Goal: Navigation & Orientation: Understand site structure

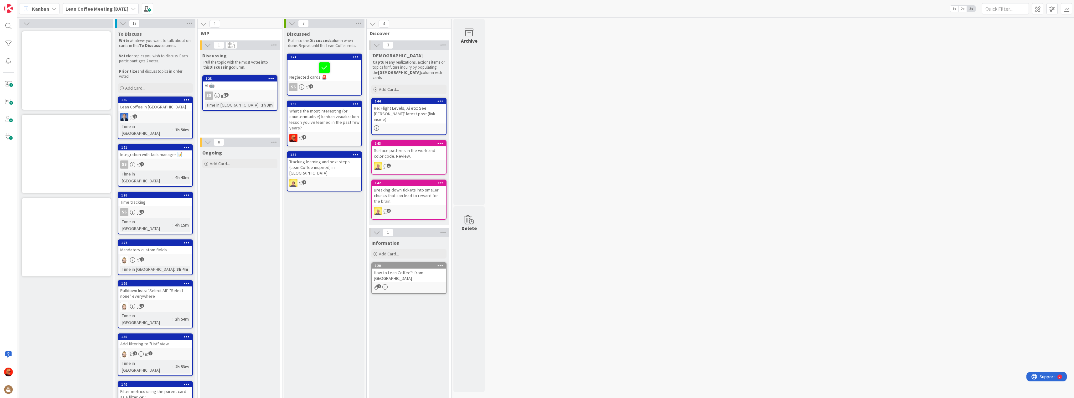
click at [229, 85] on div "AI 🤖" at bounding box center [240, 85] width 74 height 8
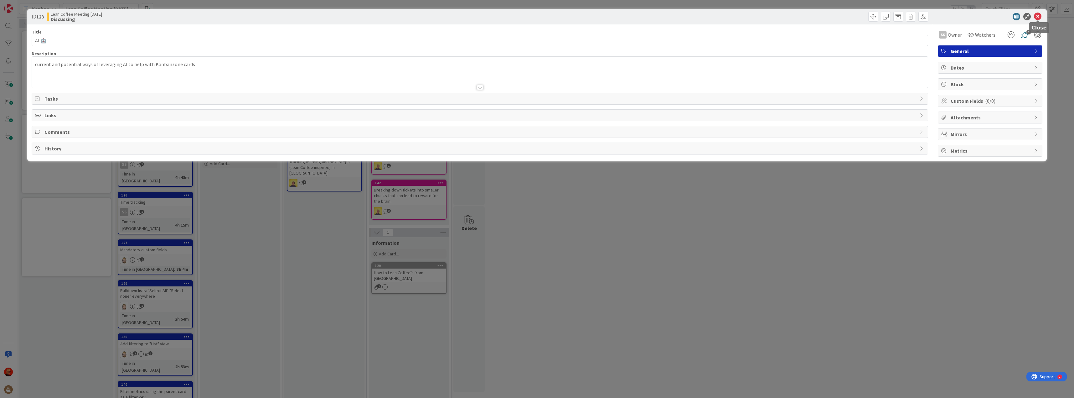
click at [1037, 17] on icon at bounding box center [1038, 17] width 8 height 8
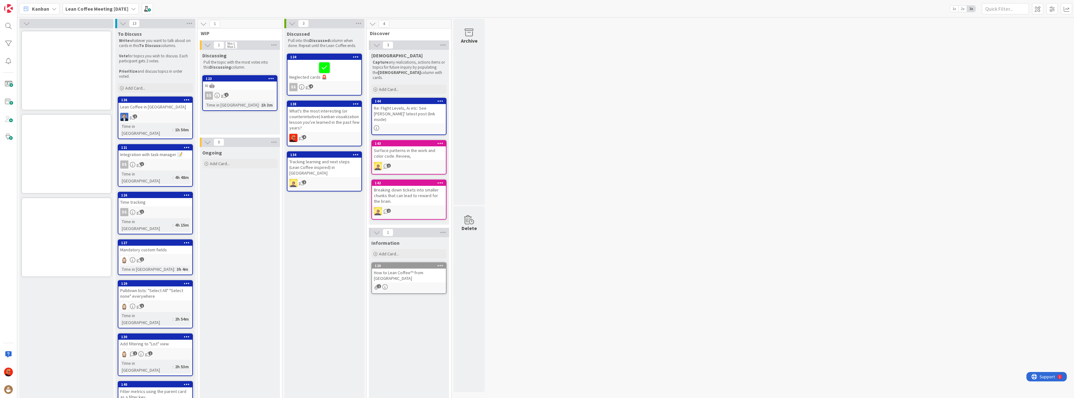
click at [158, 107] on div "Lean Coffee in [GEOGRAPHIC_DATA]" at bounding box center [155, 107] width 74 height 8
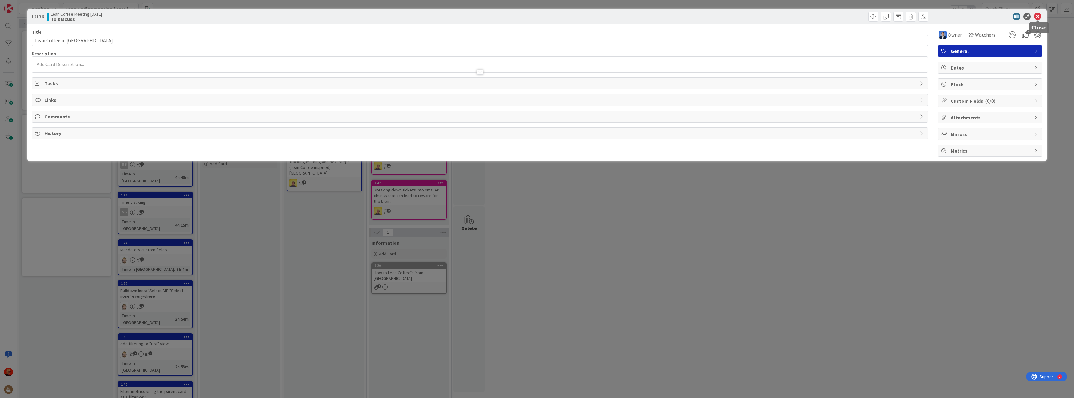
click at [1037, 15] on icon at bounding box center [1038, 17] width 8 height 8
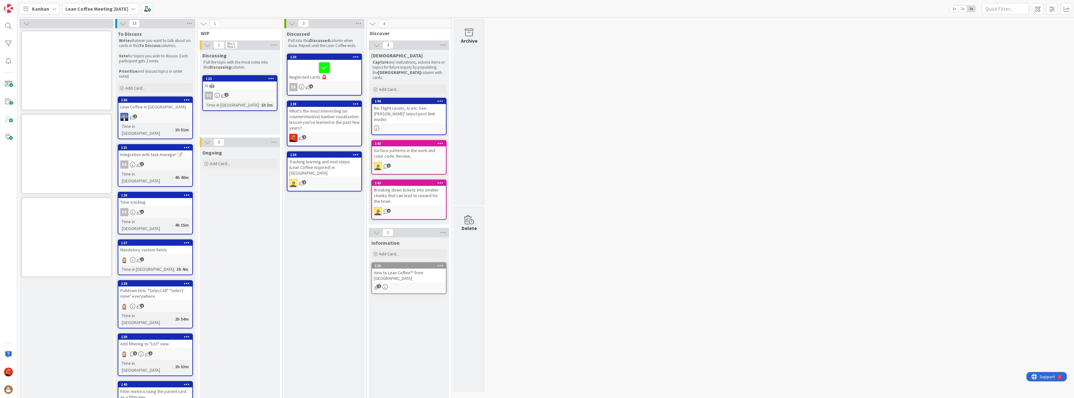
click at [143, 150] on div "Integration with task manager 📝" at bounding box center [155, 154] width 74 height 8
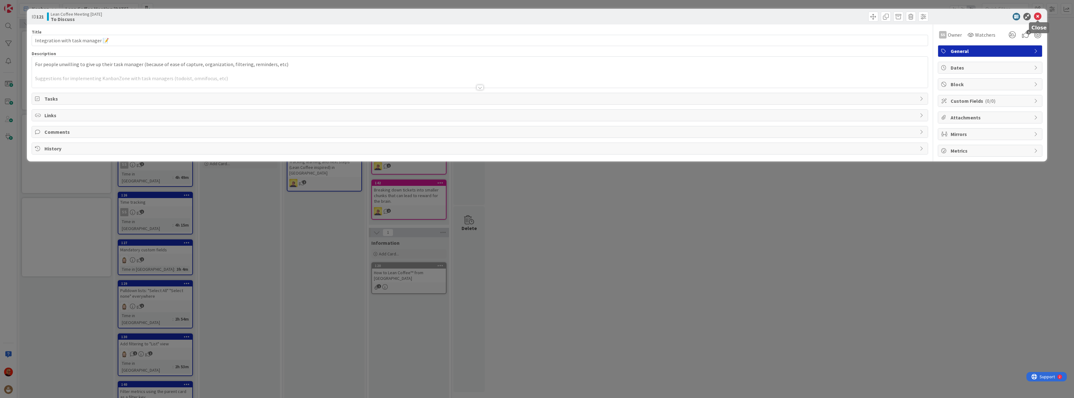
click at [1035, 14] on icon at bounding box center [1038, 17] width 8 height 8
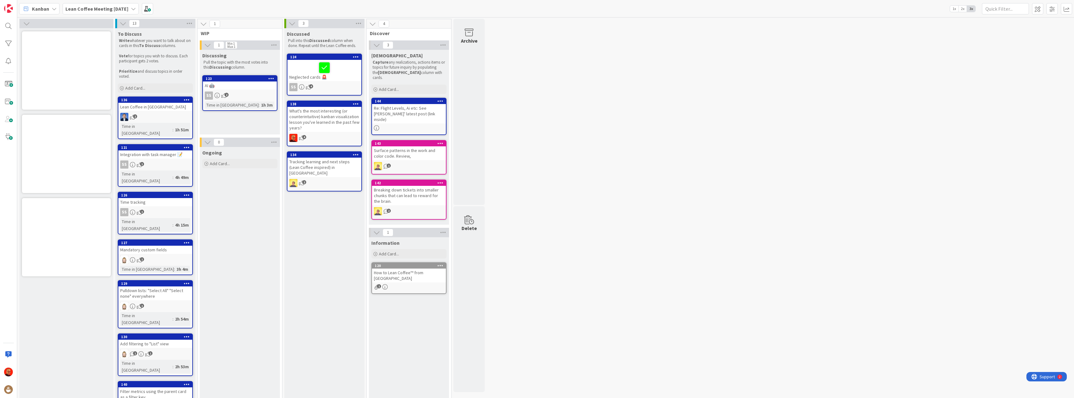
click at [136, 8] on icon at bounding box center [133, 8] width 5 height 5
click at [52, 9] on icon at bounding box center [54, 8] width 5 height 5
click at [41, 54] on span "Kanban" at bounding box center [55, 54] width 45 height 9
click at [49, 11] on div "Kanban" at bounding box center [39, 8] width 40 height 11
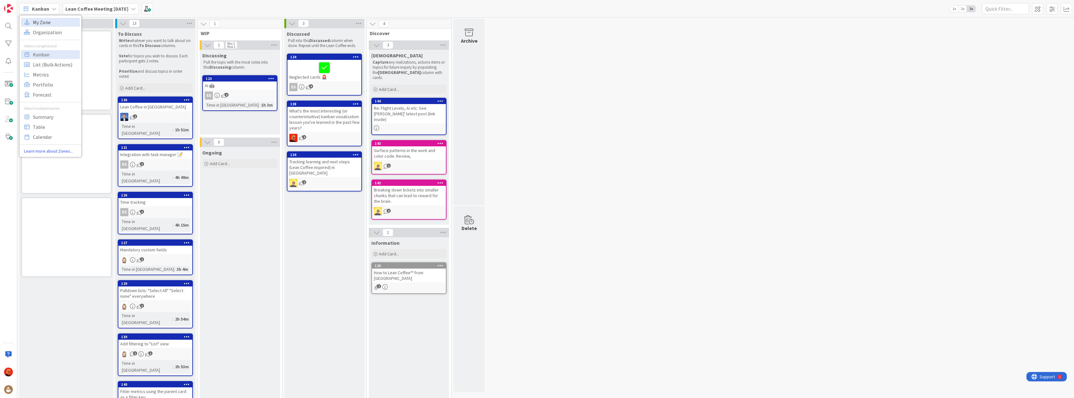
click at [44, 25] on span "My Zone" at bounding box center [55, 22] width 45 height 9
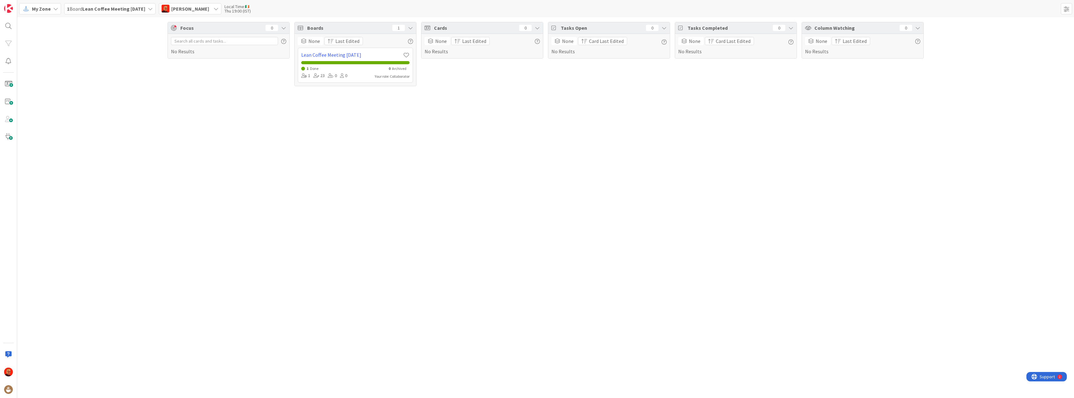
click at [49, 8] on span "My Zone" at bounding box center [41, 9] width 19 height 8
click at [46, 58] on span "Kanban" at bounding box center [55, 54] width 45 height 9
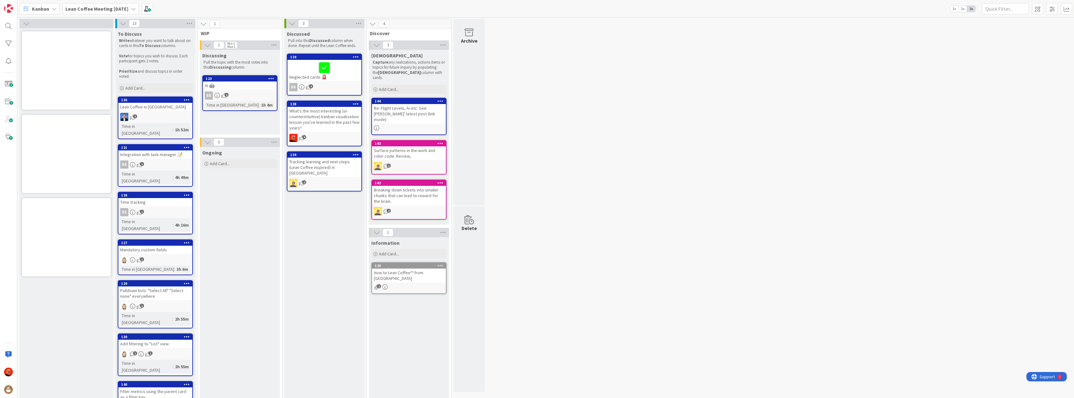
click at [43, 7] on span "Kanban" at bounding box center [40, 9] width 17 height 8
click at [46, 20] on span "My Zone" at bounding box center [55, 22] width 45 height 9
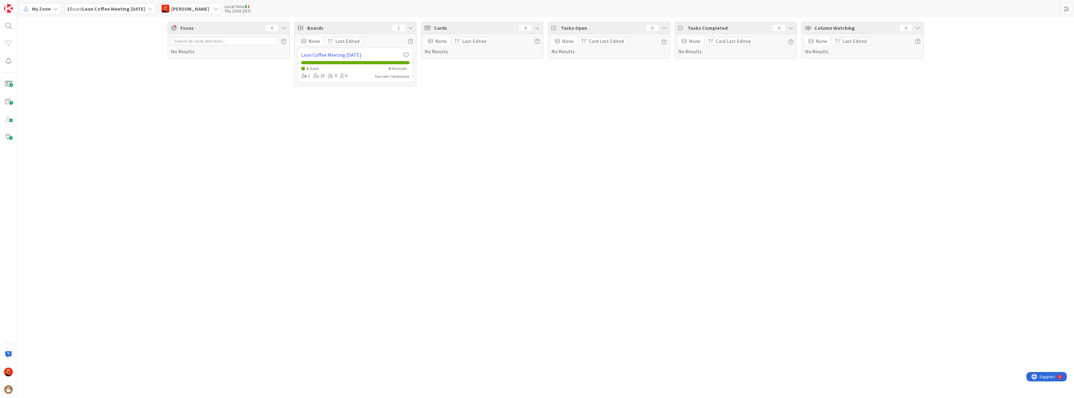
click at [48, 5] on span "My Zone" at bounding box center [41, 9] width 19 height 8
click at [49, 33] on span "Organization" at bounding box center [55, 32] width 45 height 9
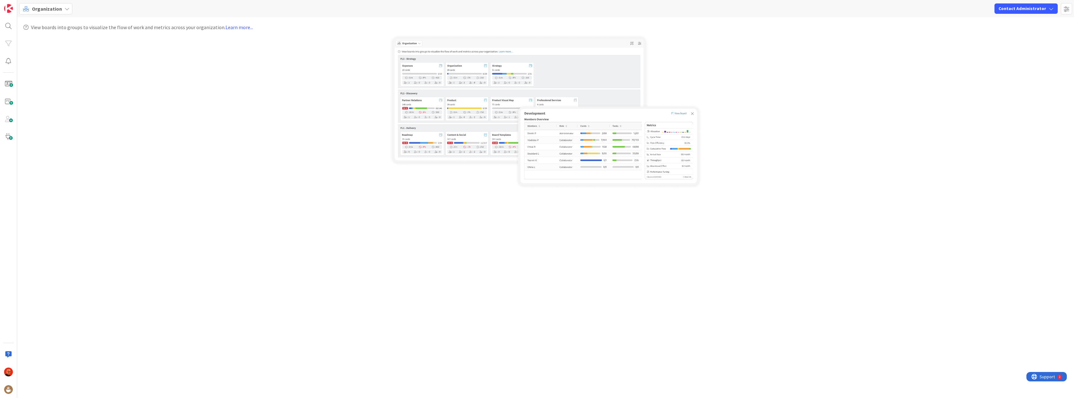
click at [52, 5] on span "Organization" at bounding box center [47, 9] width 30 height 8
click at [58, 53] on span "Kanban" at bounding box center [55, 54] width 45 height 9
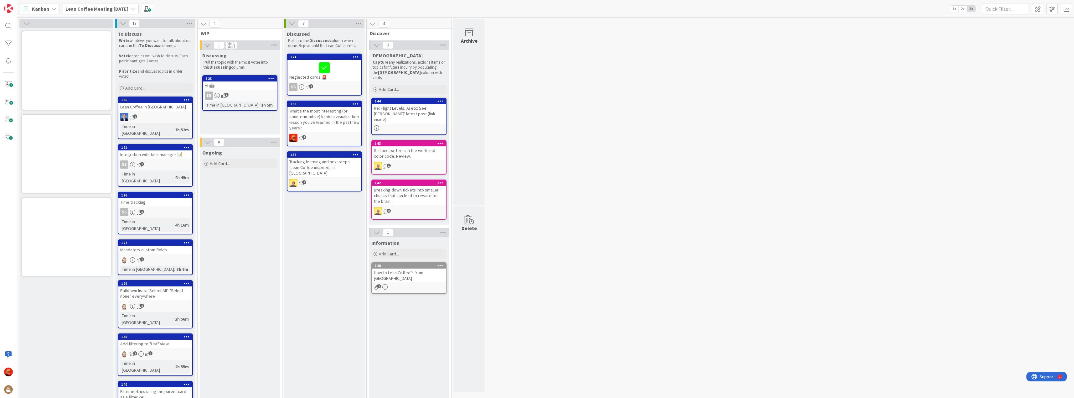
click at [50, 6] on div "Kanban" at bounding box center [39, 8] width 40 height 11
click at [45, 34] on span "Organization" at bounding box center [55, 32] width 45 height 9
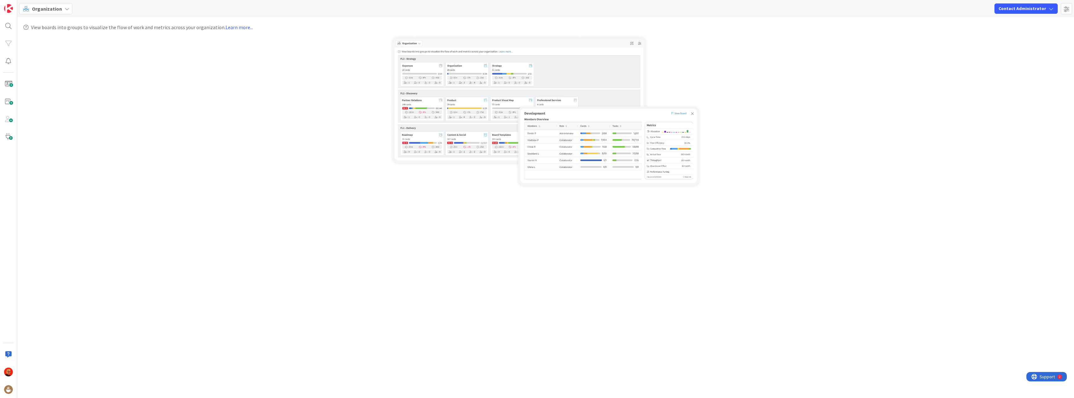
click at [57, 10] on span "Organization" at bounding box center [47, 9] width 30 height 8
click at [55, 11] on span "Organization" at bounding box center [47, 9] width 30 height 8
click at [55, 8] on span "Organization" at bounding box center [47, 9] width 30 height 8
click at [42, 19] on span "My Zone" at bounding box center [55, 22] width 45 height 9
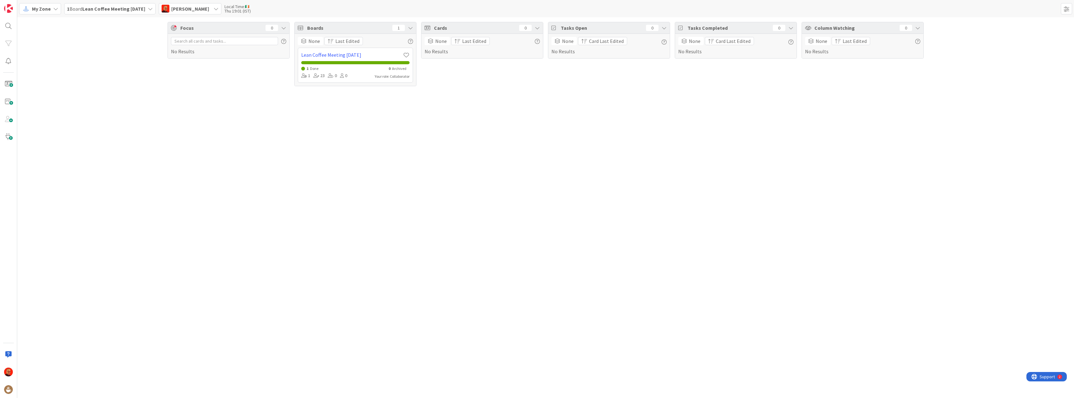
click at [55, 8] on icon at bounding box center [55, 8] width 5 height 5
click at [9, 3] on link at bounding box center [8, 8] width 13 height 13
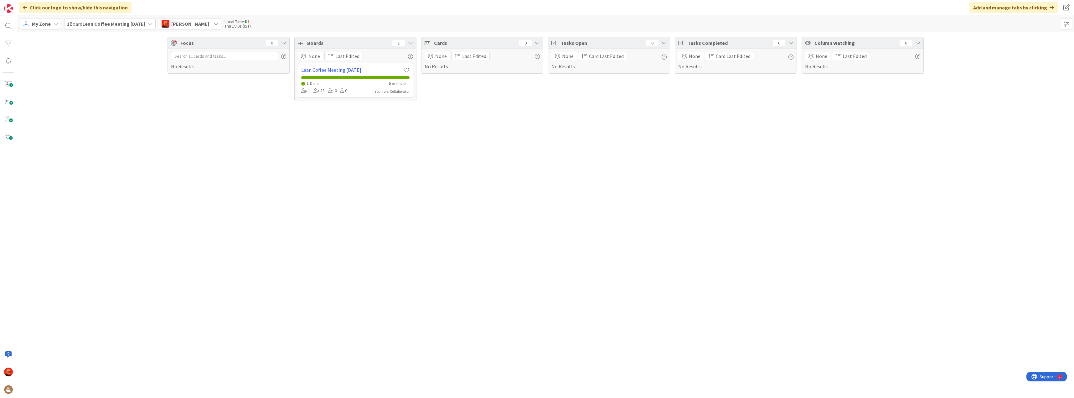
click at [53, 21] on icon at bounding box center [55, 23] width 5 height 5
click at [53, 71] on span "Kanban" at bounding box center [55, 69] width 45 height 9
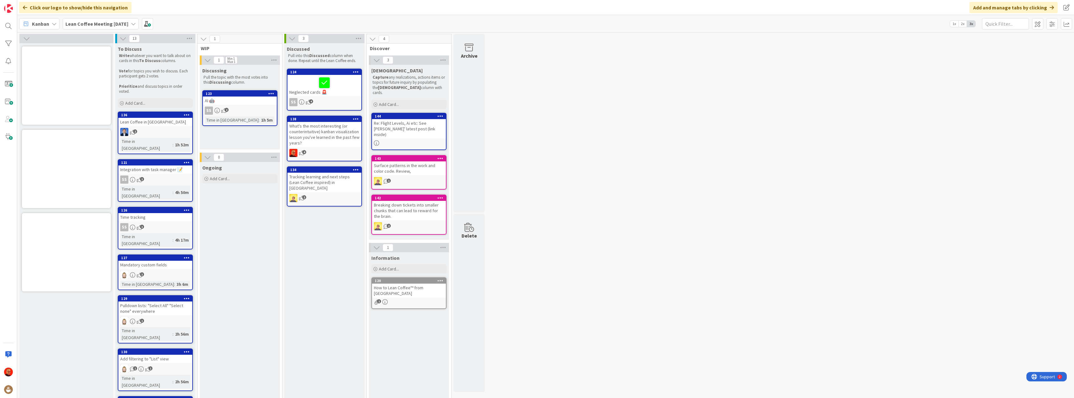
click at [106, 27] on span "Lean Coffee Meeting [DATE]" at bounding box center [96, 24] width 63 height 8
click at [75, 65] on div "Last 24 Hours" at bounding box center [115, 66] width 95 height 7
click at [74, 40] on icon at bounding box center [73, 39] width 5 height 5
click at [99, 40] on icon at bounding box center [98, 39] width 6 height 5
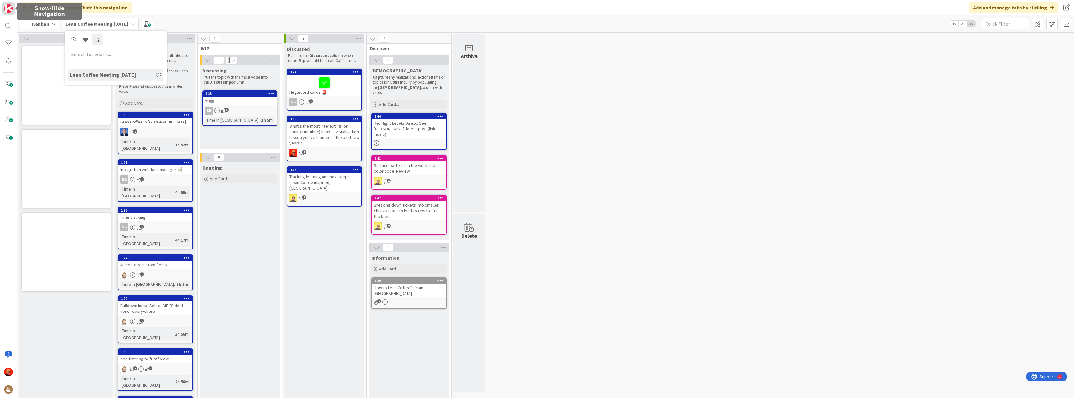
click at [9, 8] on img at bounding box center [8, 8] width 9 height 9
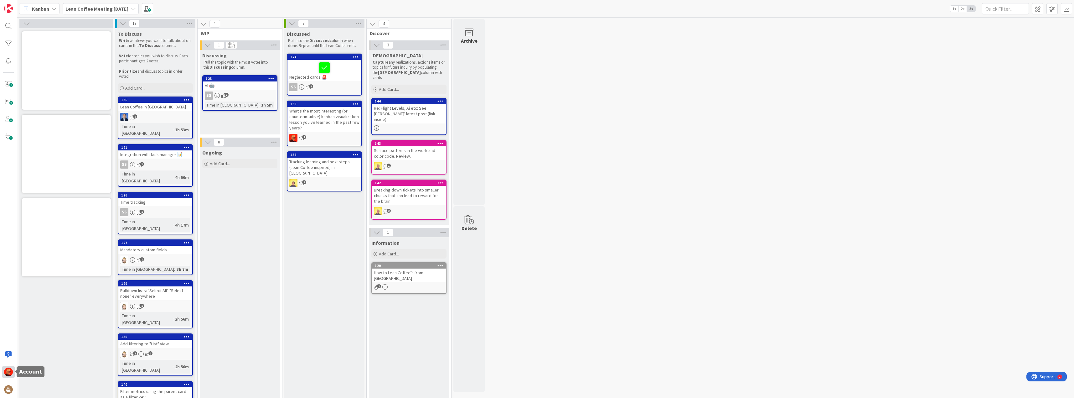
click at [7, 371] on img at bounding box center [8, 371] width 9 height 9
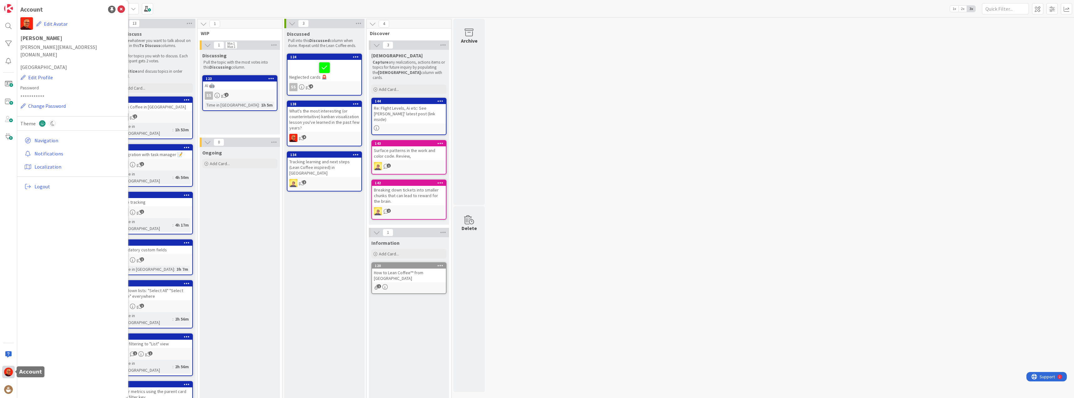
click at [7, 371] on img at bounding box center [8, 371] width 9 height 9
click at [10, 390] on img at bounding box center [8, 389] width 9 height 9
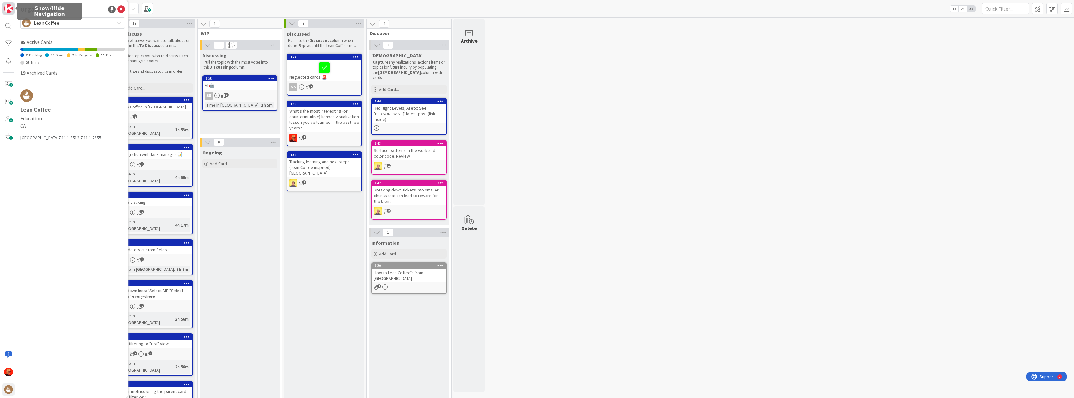
click at [8, 9] on img at bounding box center [8, 8] width 9 height 9
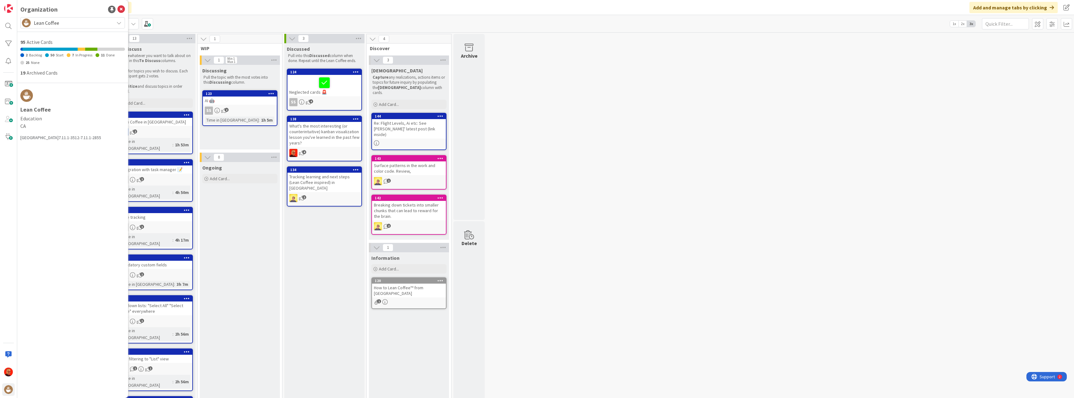
click at [59, 22] on span "Lean Coffee" at bounding box center [72, 22] width 77 height 9
click at [45, 76] on span "Agile Sensei" at bounding box center [79, 77] width 86 height 9
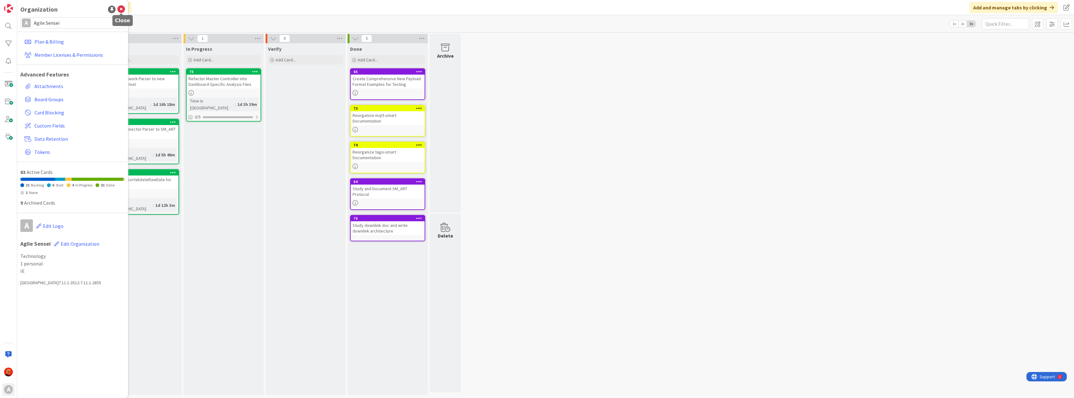
click at [124, 9] on icon at bounding box center [121, 10] width 8 height 8
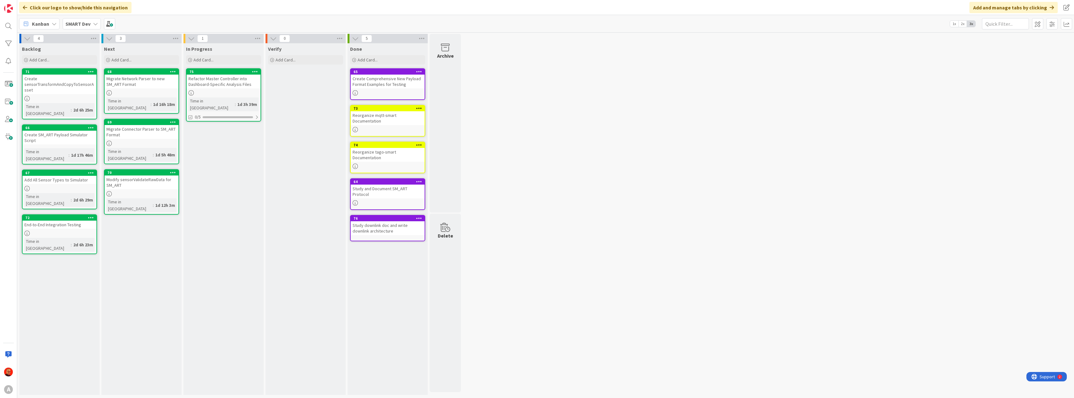
click at [581, 141] on div "4 Backlog Add Card... 71 Create sensorTransformAndCopyToSensorAsset Time in Col…" at bounding box center [545, 216] width 1054 height 364
click at [50, 22] on div "Kanban" at bounding box center [39, 23] width 40 height 11
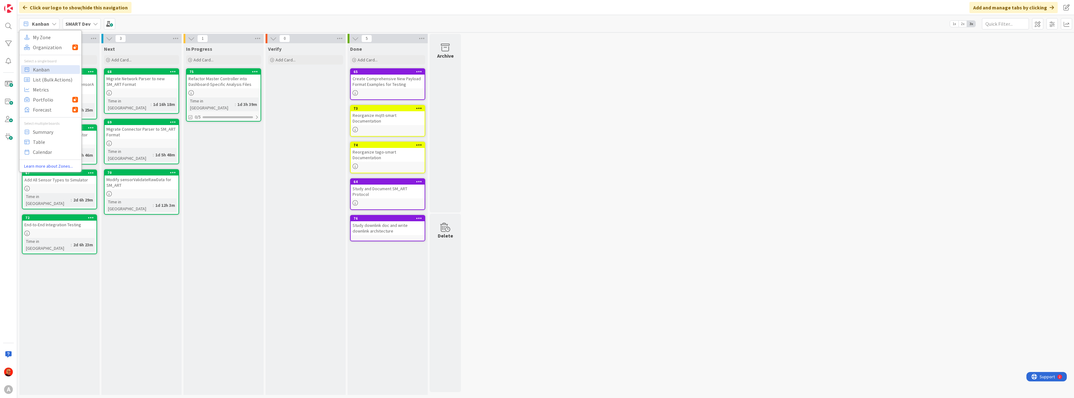
click at [81, 22] on b "SMART Dev" at bounding box center [77, 24] width 25 height 6
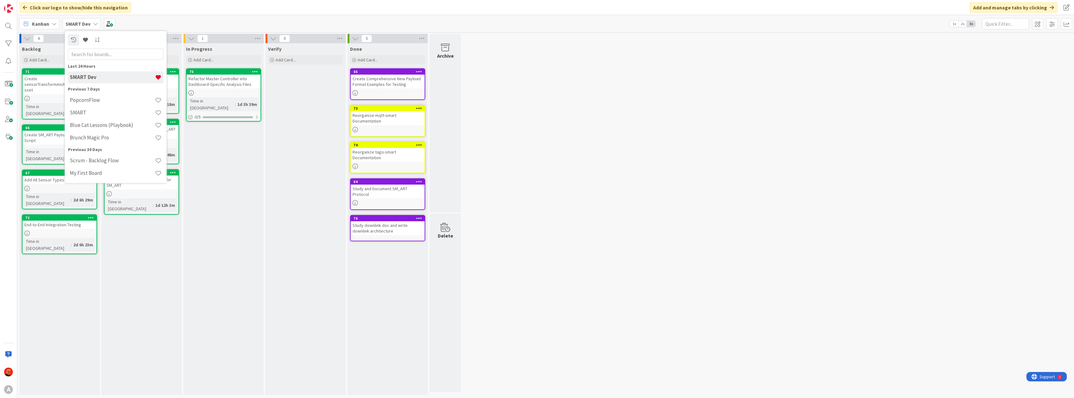
click at [53, 22] on icon at bounding box center [54, 23] width 5 height 5
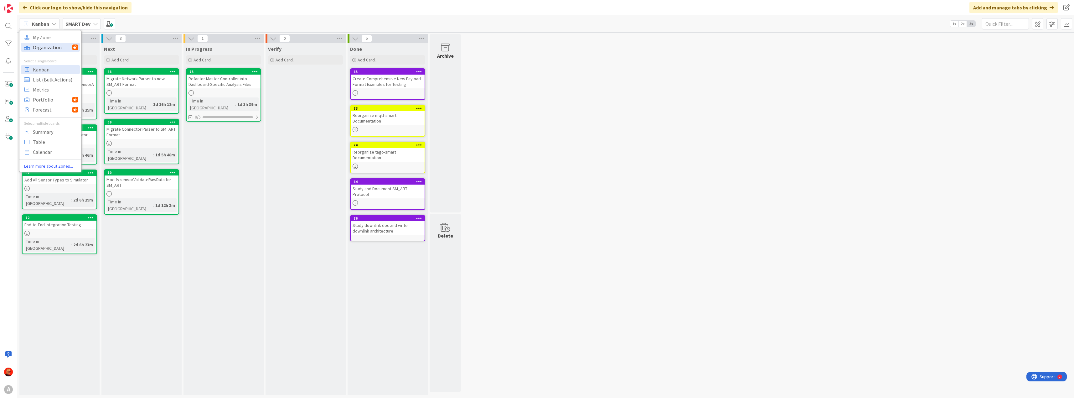
click at [48, 45] on span "Organization" at bounding box center [52, 47] width 39 height 9
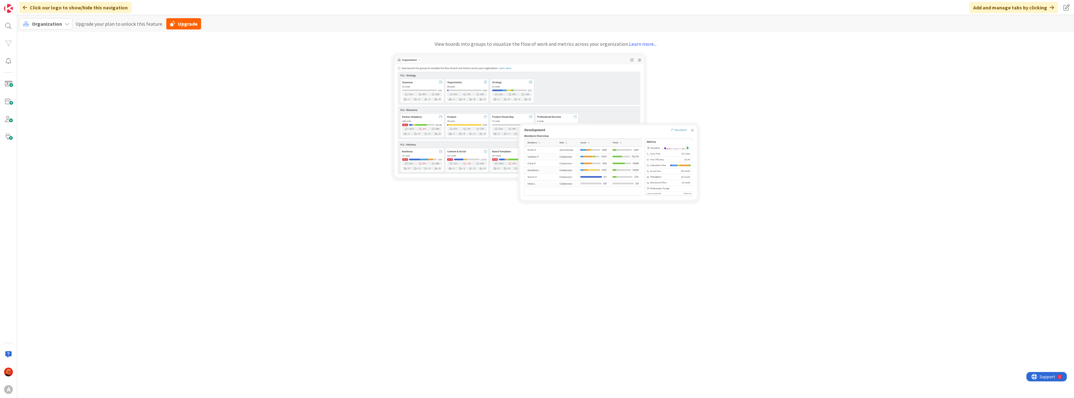
click at [57, 24] on span "Organization" at bounding box center [47, 24] width 30 height 6
click at [50, 36] on span "My Zone" at bounding box center [55, 37] width 45 height 9
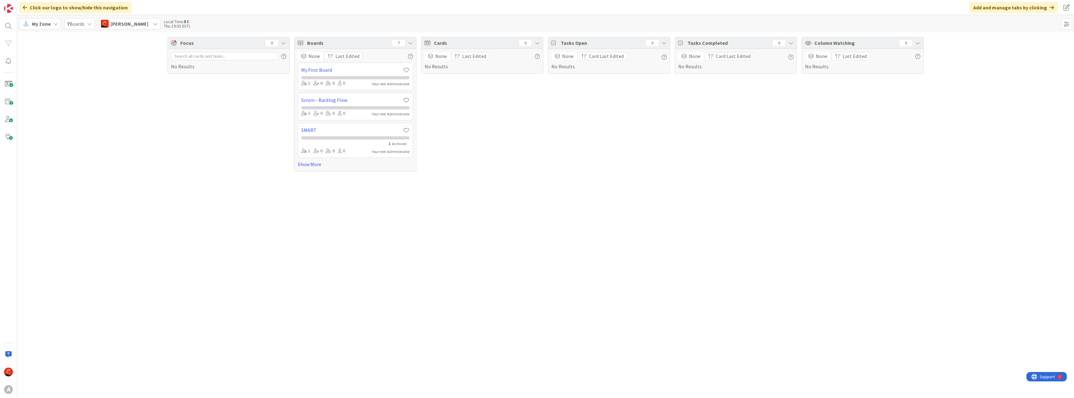
click at [86, 23] on div "7 Boards" at bounding box center [79, 23] width 31 height 11
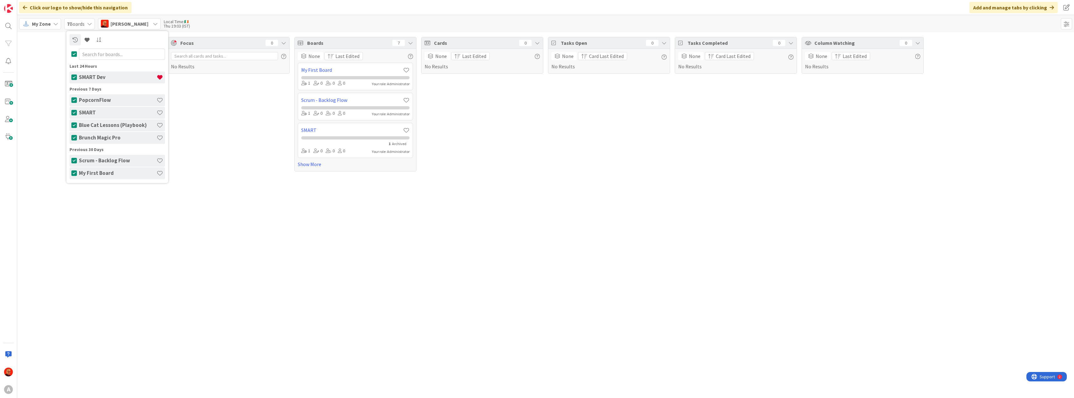
click at [147, 22] on div "[PERSON_NAME]" at bounding box center [129, 23] width 63 height 11
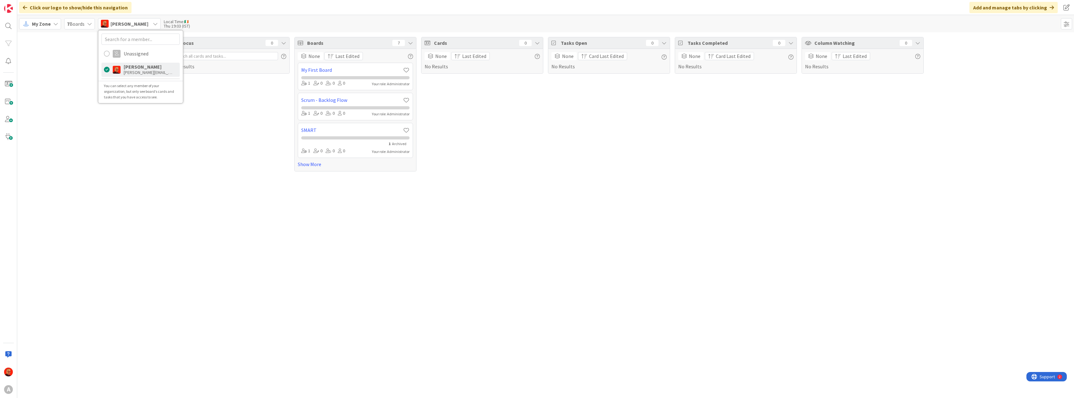
click at [49, 24] on span "My Zone" at bounding box center [41, 24] width 19 height 8
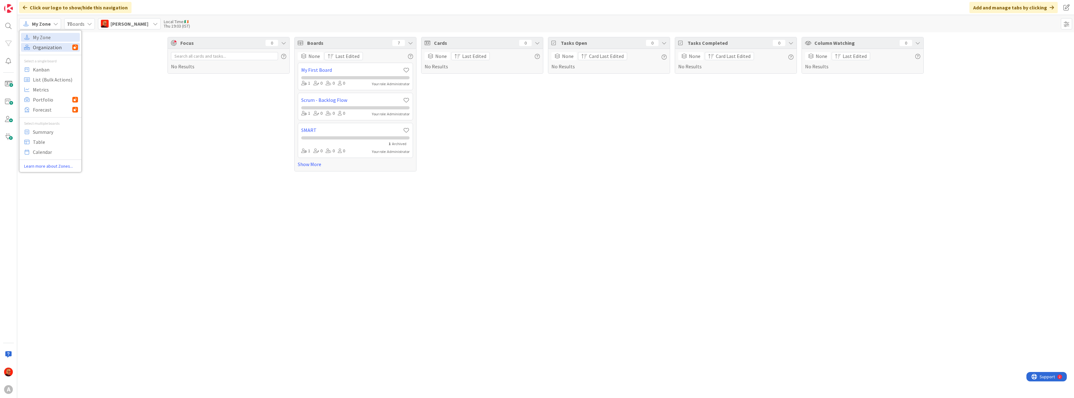
click at [46, 46] on span "Organization" at bounding box center [52, 47] width 39 height 9
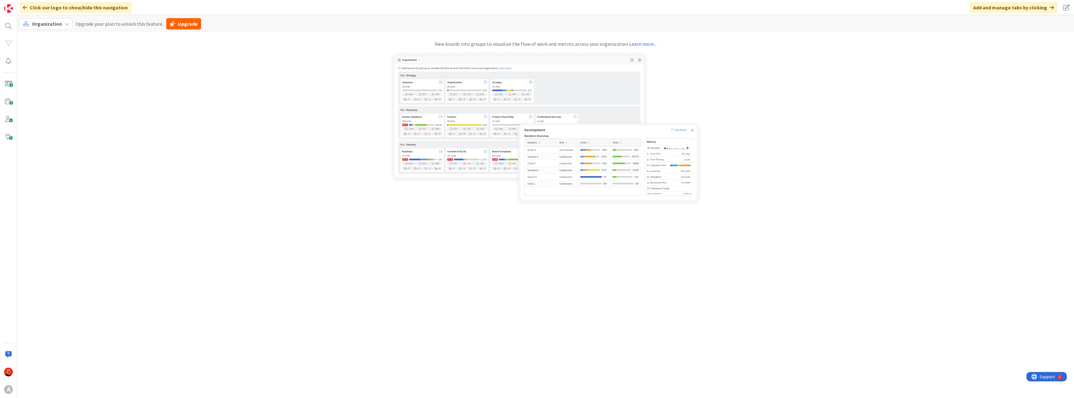
click at [44, 22] on span "Organization" at bounding box center [47, 24] width 30 height 6
click at [46, 166] on link "Learn more about Zones..." at bounding box center [50, 167] width 62 height 6
